Goal: Task Accomplishment & Management: Use online tool/utility

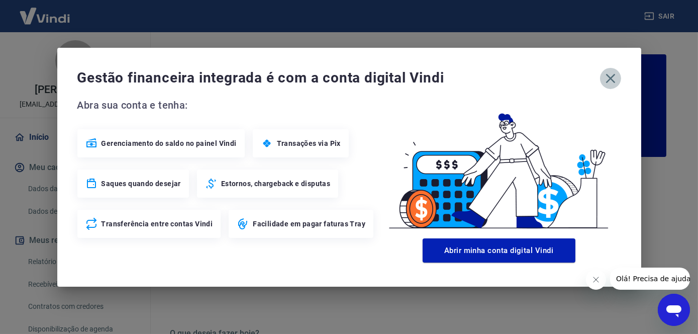
click at [600, 81] on button "button" at bounding box center [610, 78] width 21 height 21
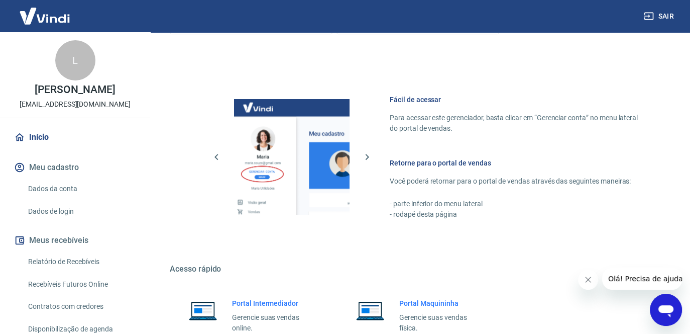
scroll to position [553, 0]
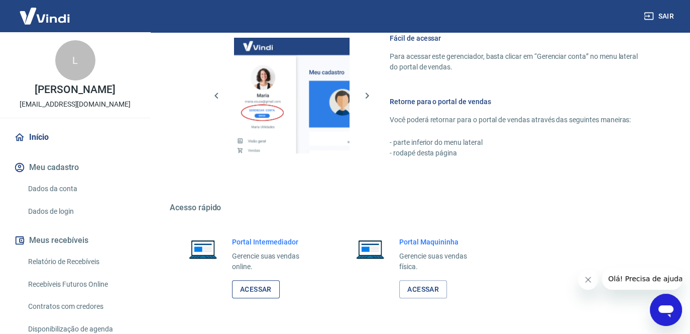
click at [251, 287] on link "Acessar" at bounding box center [256, 289] width 48 height 19
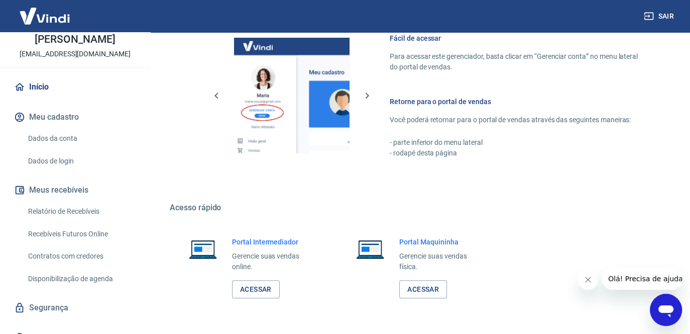
click at [92, 222] on link "Relatório de Recebíveis" at bounding box center [81, 211] width 114 height 21
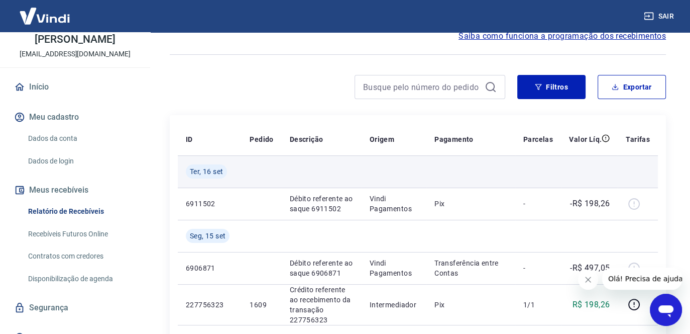
scroll to position [100, 0]
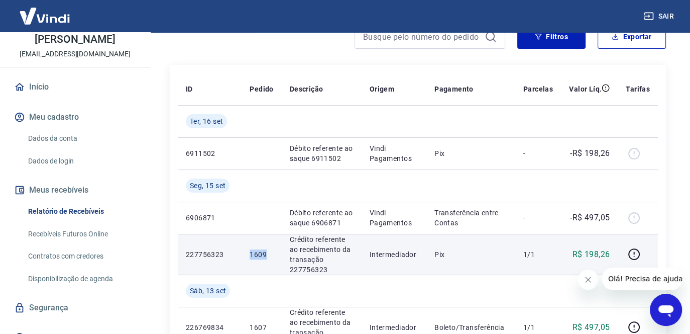
drag, startPoint x: 272, startPoint y: 251, endPoint x: 242, endPoint y: 251, distance: 30.6
click at [242, 251] on td "1609" at bounding box center [262, 254] width 40 height 41
copy p "1609"
